Goal: Information Seeking & Learning: Learn about a topic

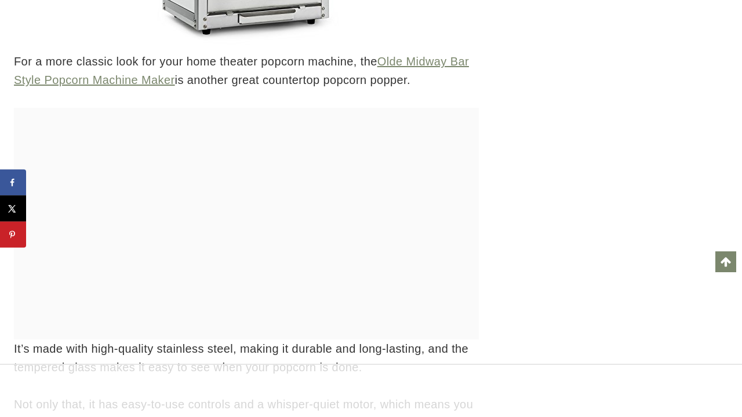
scroll to position [7622, 0]
